Goal: Information Seeking & Learning: Learn about a topic

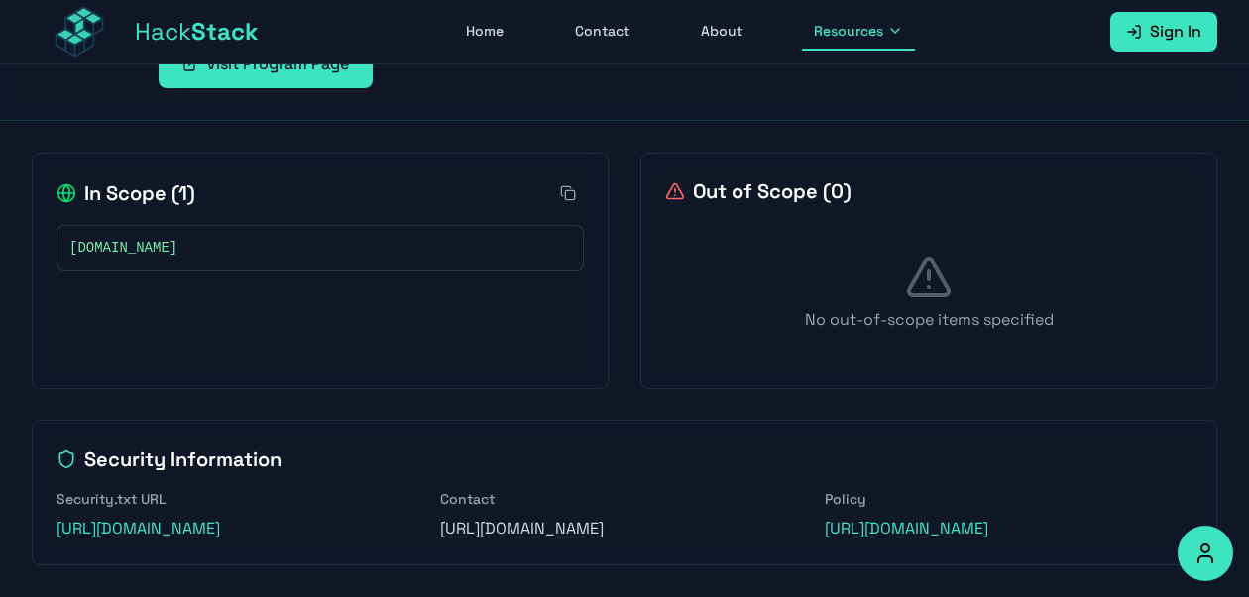
scroll to position [341, 0]
click at [220, 518] on link "[URL][DOMAIN_NAME]" at bounding box center [139, 528] width 164 height 21
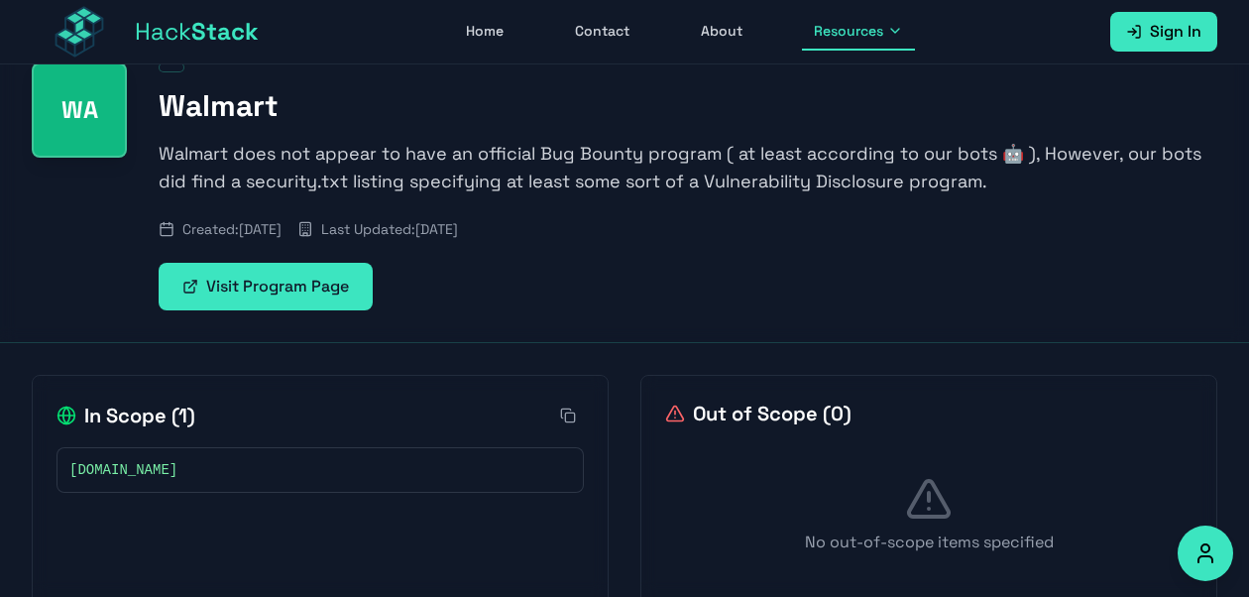
scroll to position [0, 0]
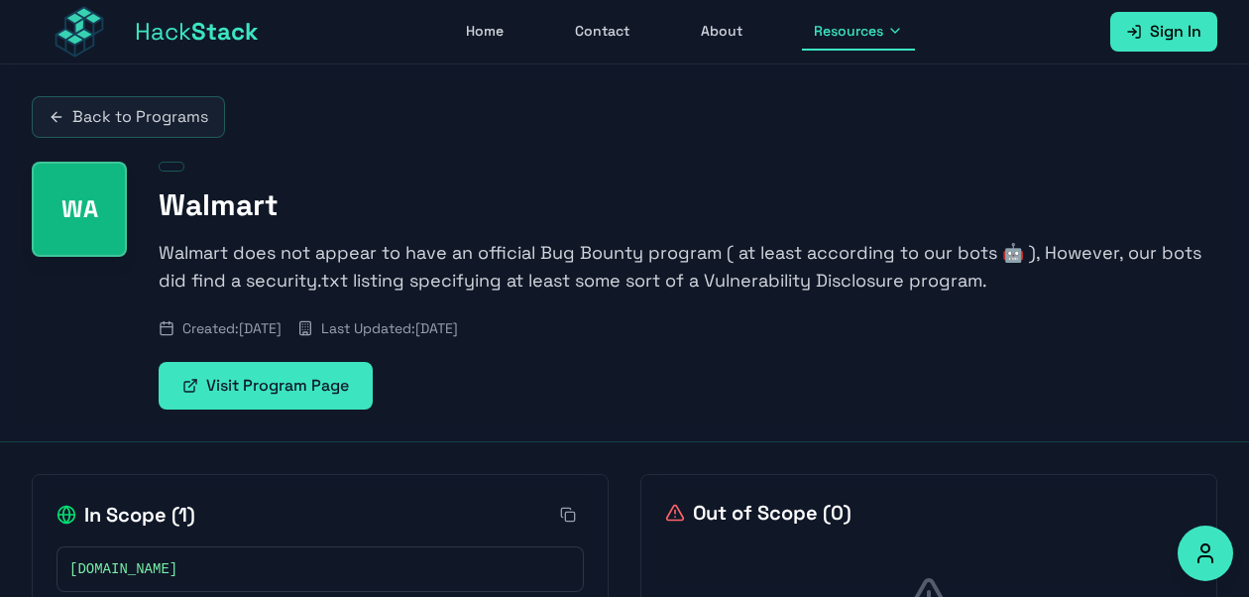
click at [222, 40] on span "Stack" at bounding box center [224, 31] width 67 height 31
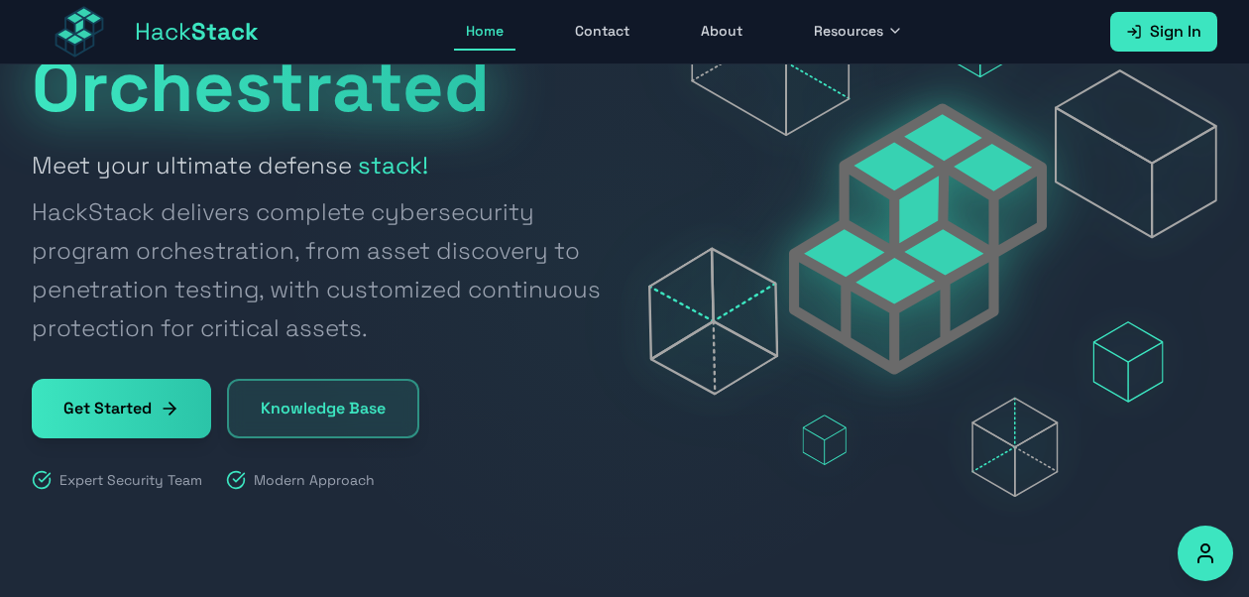
scroll to position [99, 0]
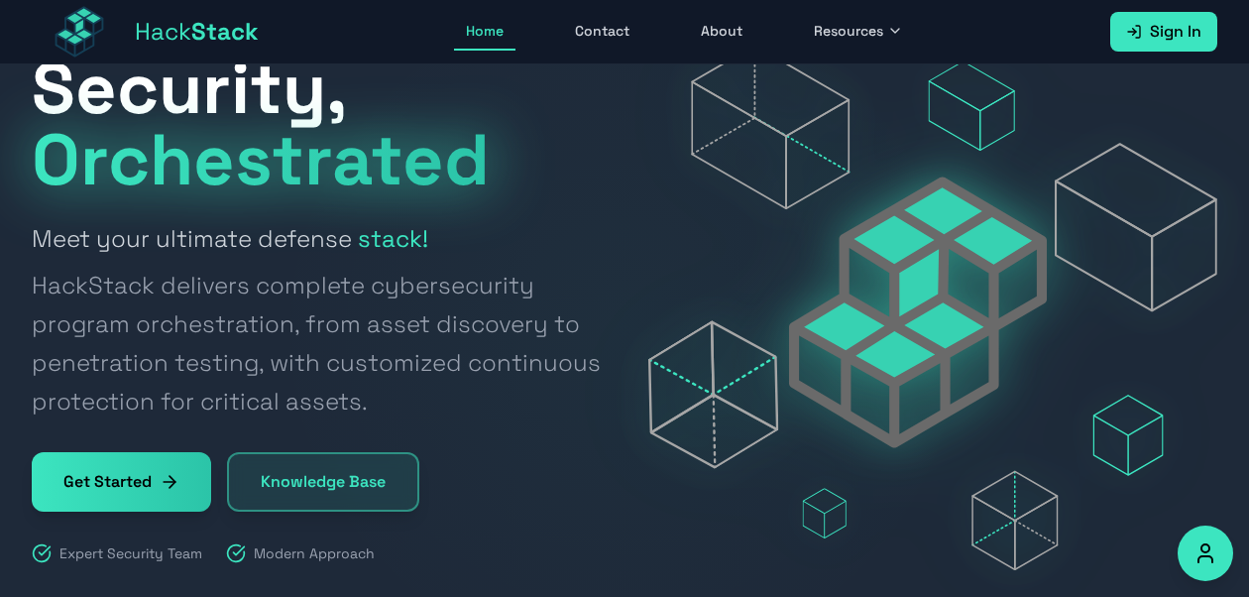
click at [142, 482] on link "Get Started" at bounding box center [121, 481] width 179 height 59
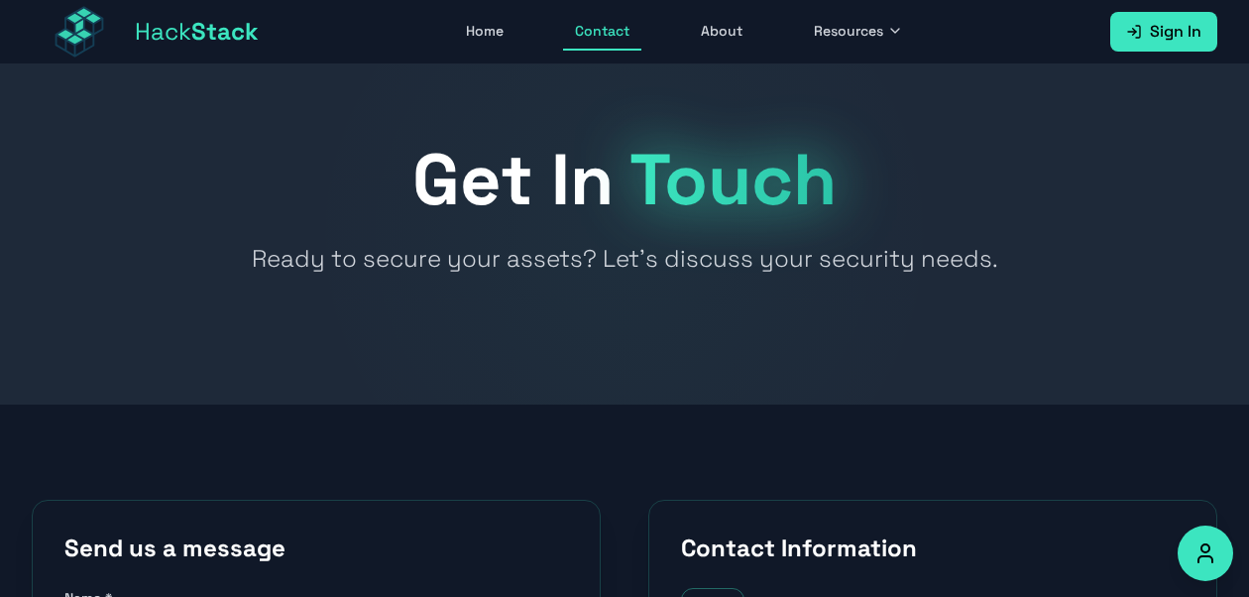
click at [473, 37] on link "Home" at bounding box center [484, 32] width 61 height 38
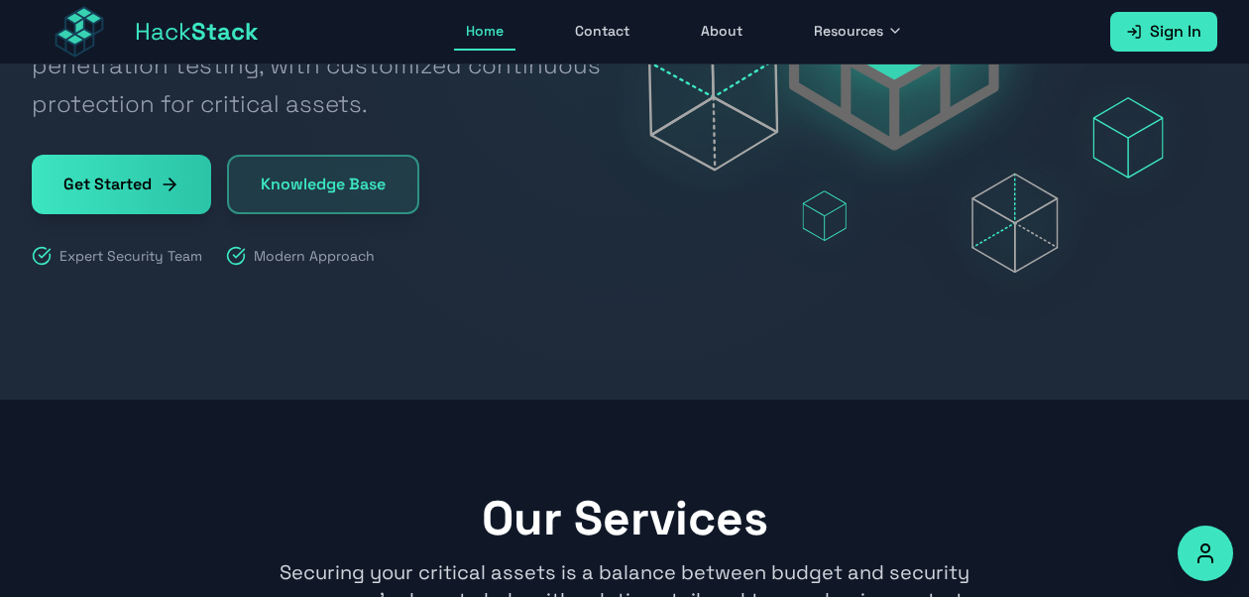
click at [341, 192] on link "Knowledge Base" at bounding box center [323, 184] width 192 height 59
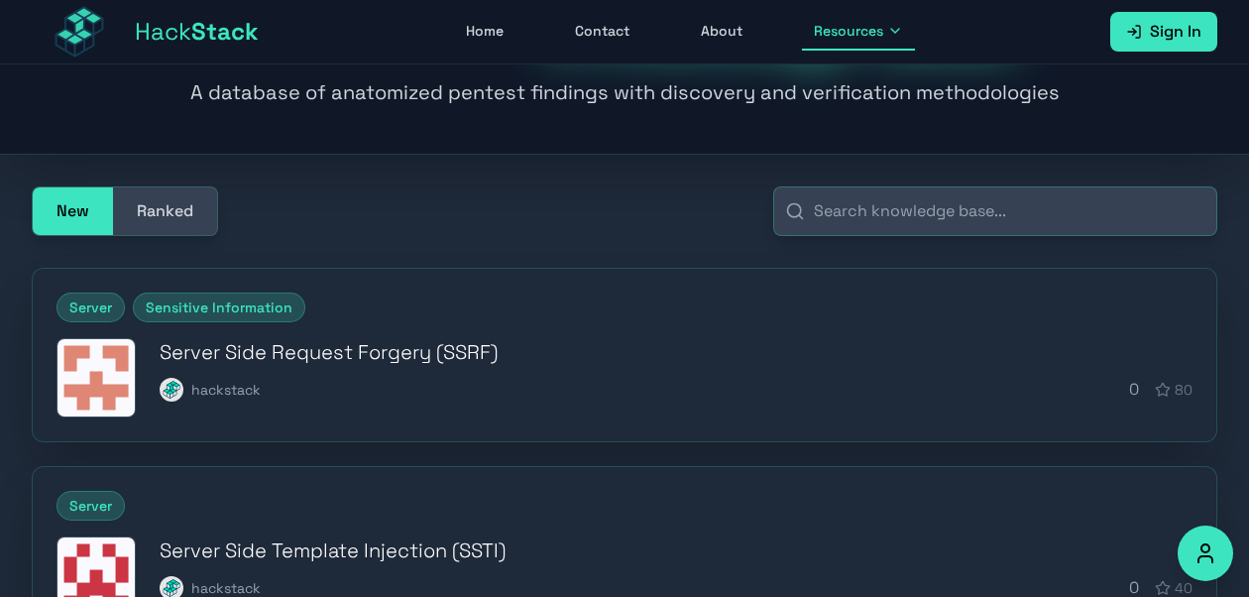
click at [284, 338] on h3 "Server Side Request Forgery (SSRF)" at bounding box center [676, 352] width 1033 height 28
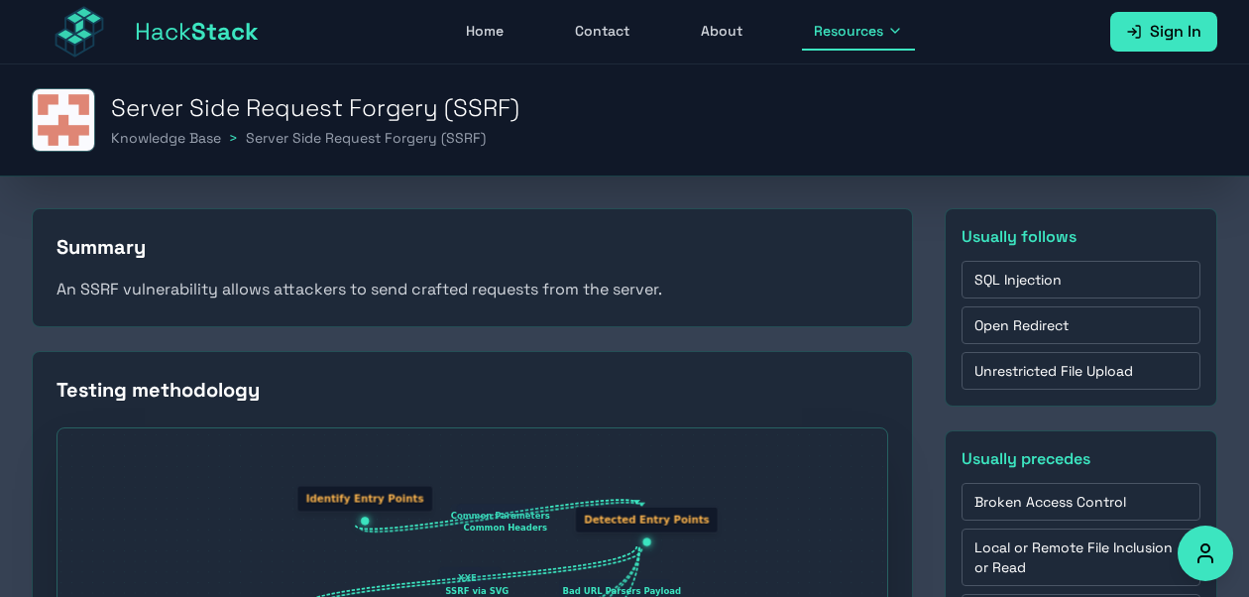
click at [484, 23] on link "Home" at bounding box center [484, 32] width 61 height 38
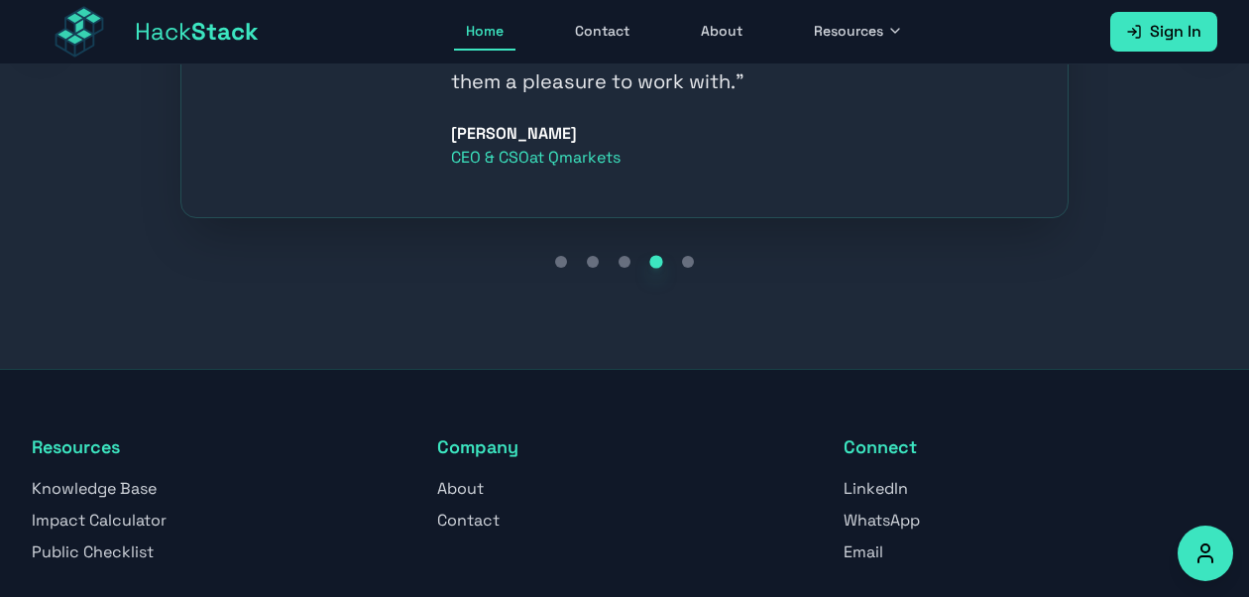
scroll to position [2578, 0]
